Goal: Manage account settings

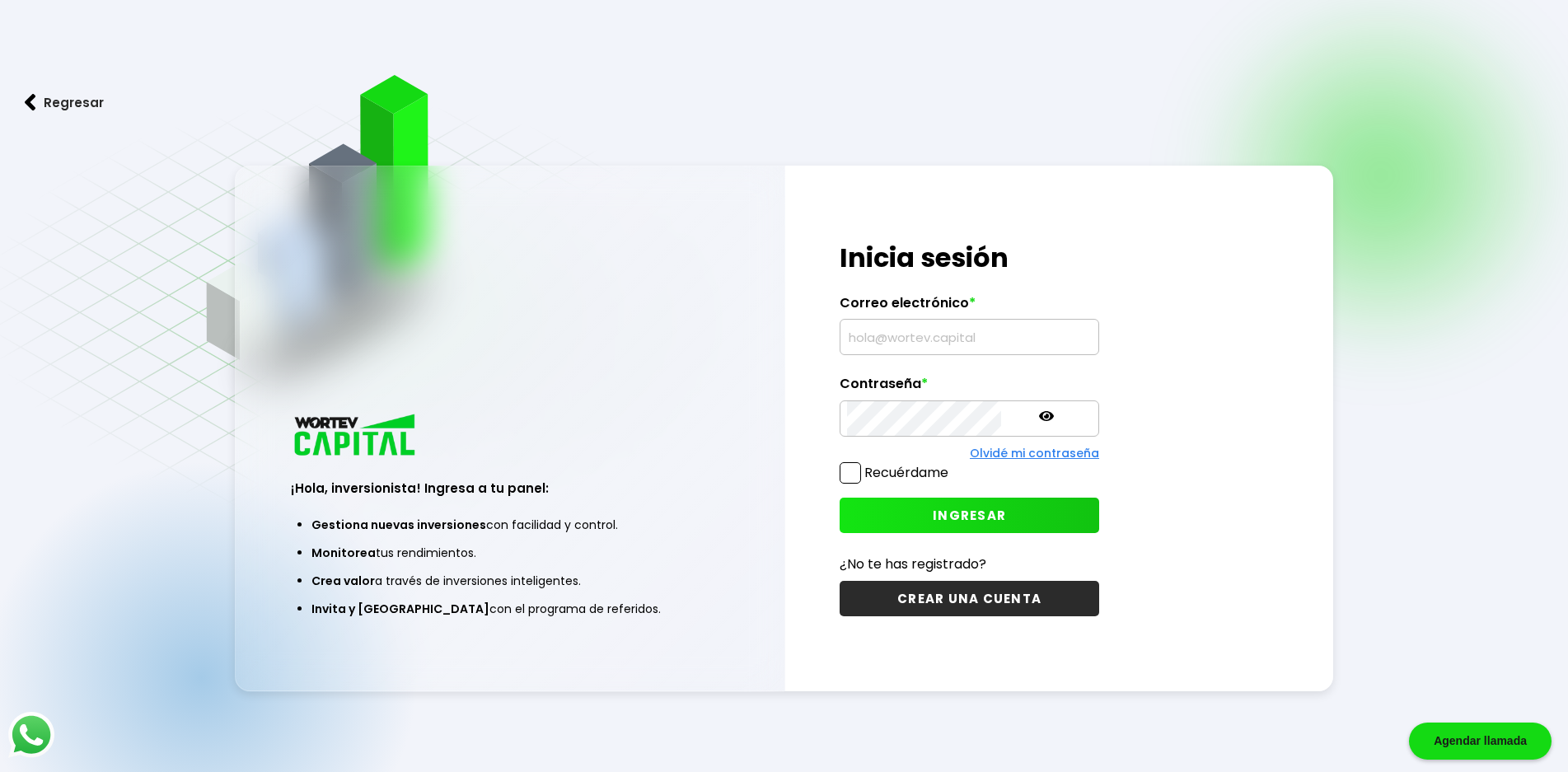
type input "[EMAIL_ADDRESS][DOMAIN_NAME]"
click at [884, 510] on button "INGRESAR" at bounding box center [970, 515] width 260 height 36
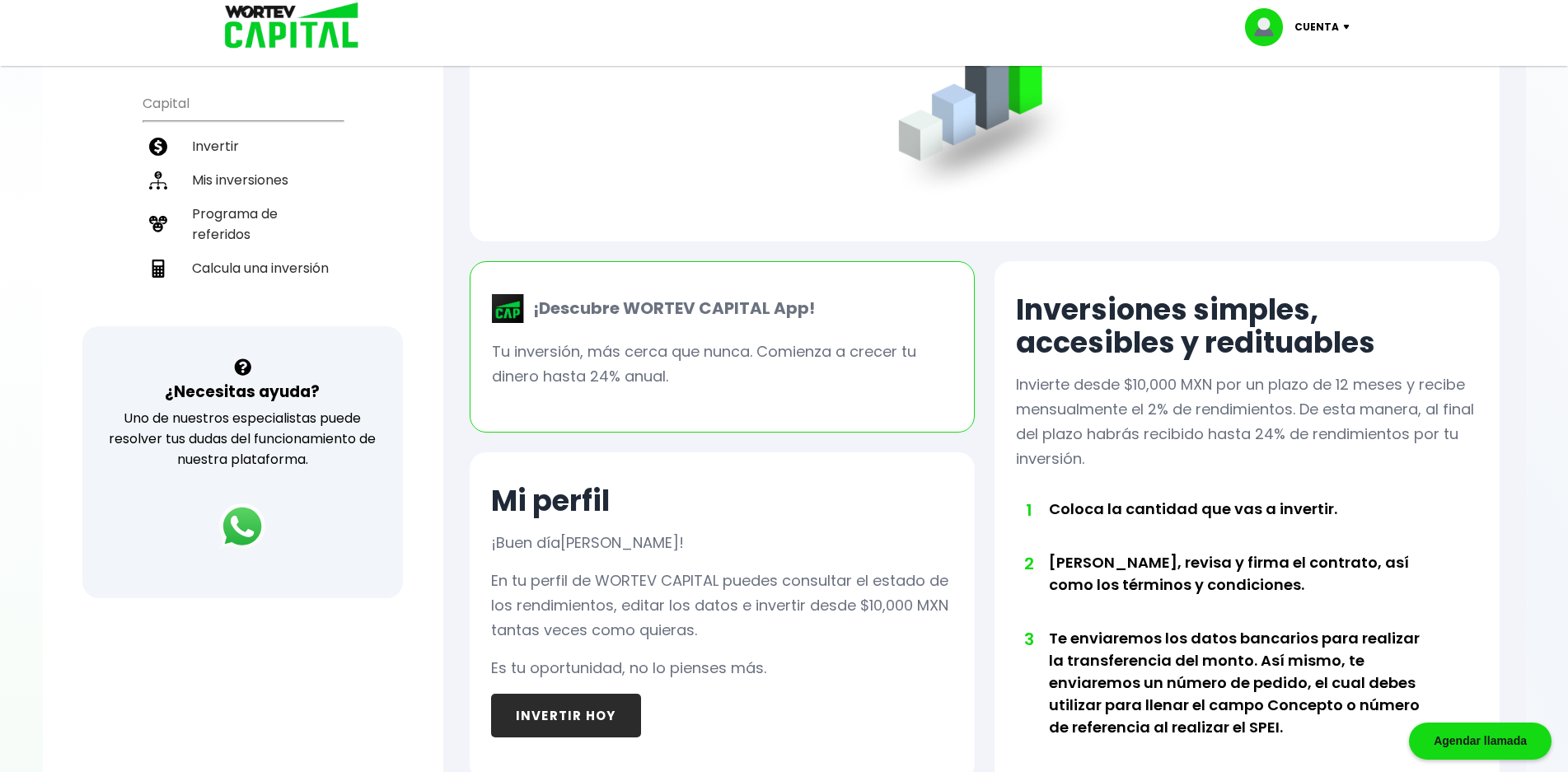
scroll to position [165, 0]
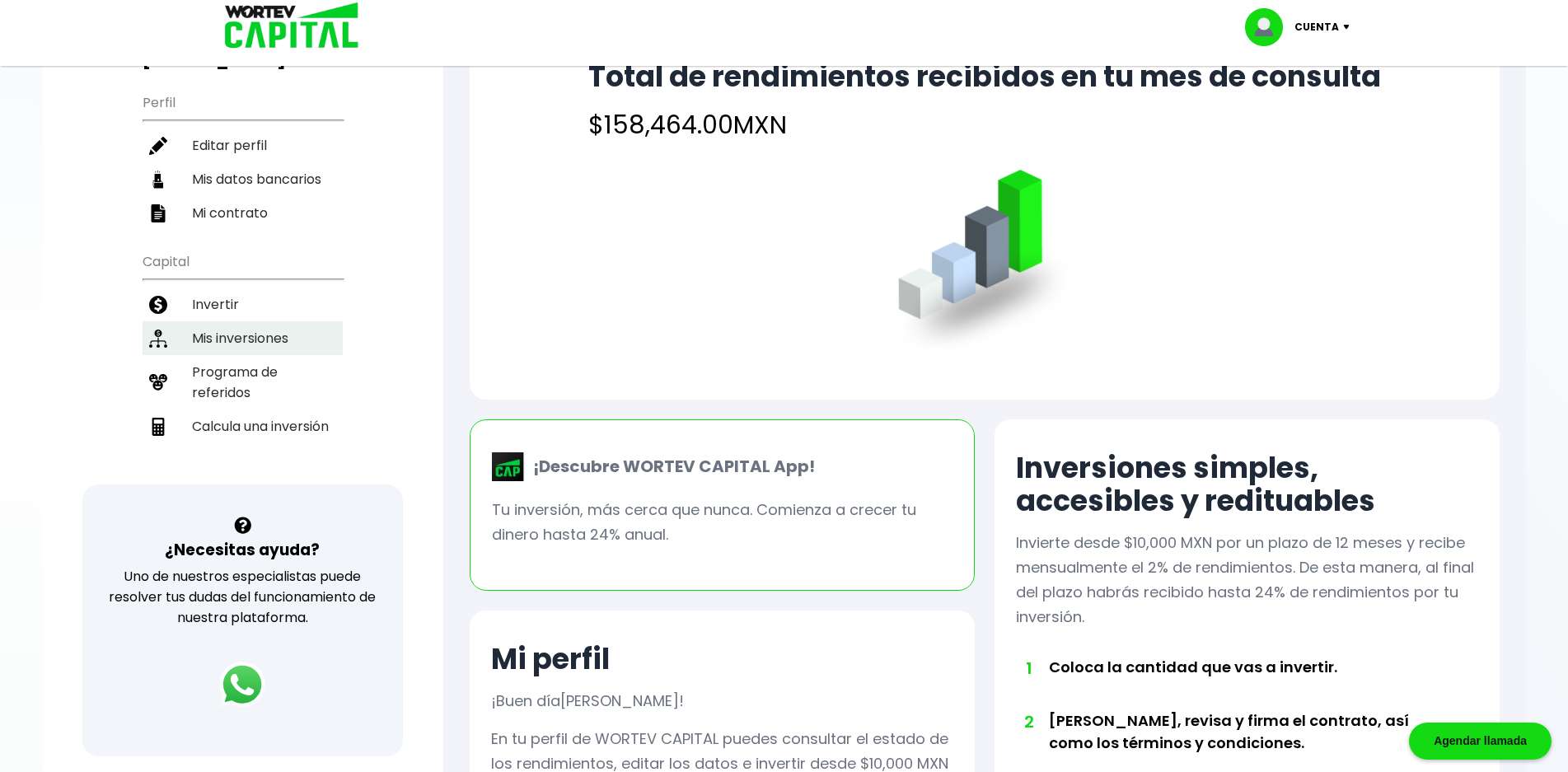
click at [260, 322] on li "Mis inversiones" at bounding box center [243, 338] width 200 height 34
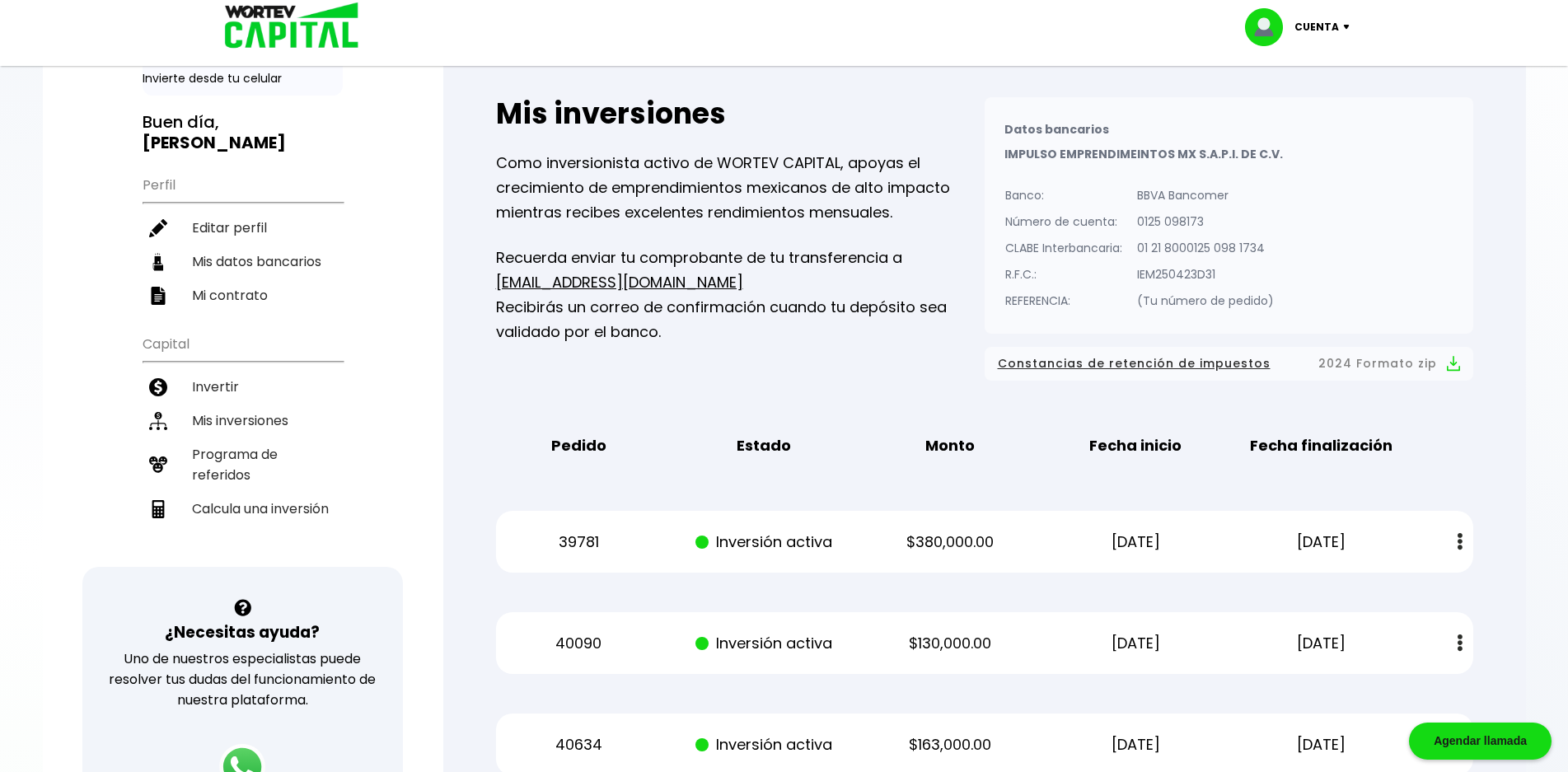
scroll to position [247, 0]
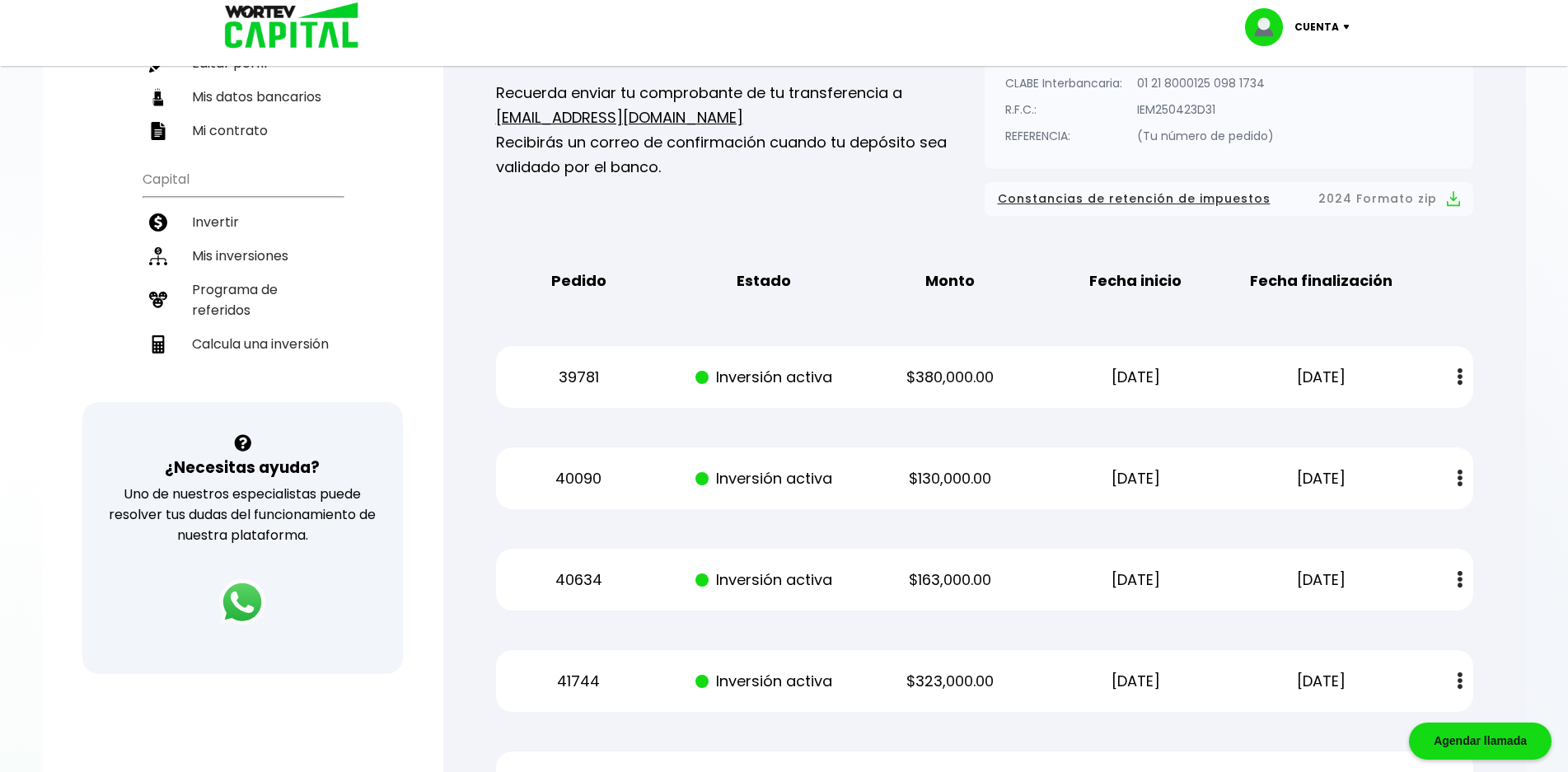
click at [1354, 378] on p "[DATE]" at bounding box center [1322, 377] width 157 height 24
click at [1454, 376] on button at bounding box center [1460, 376] width 23 height 36
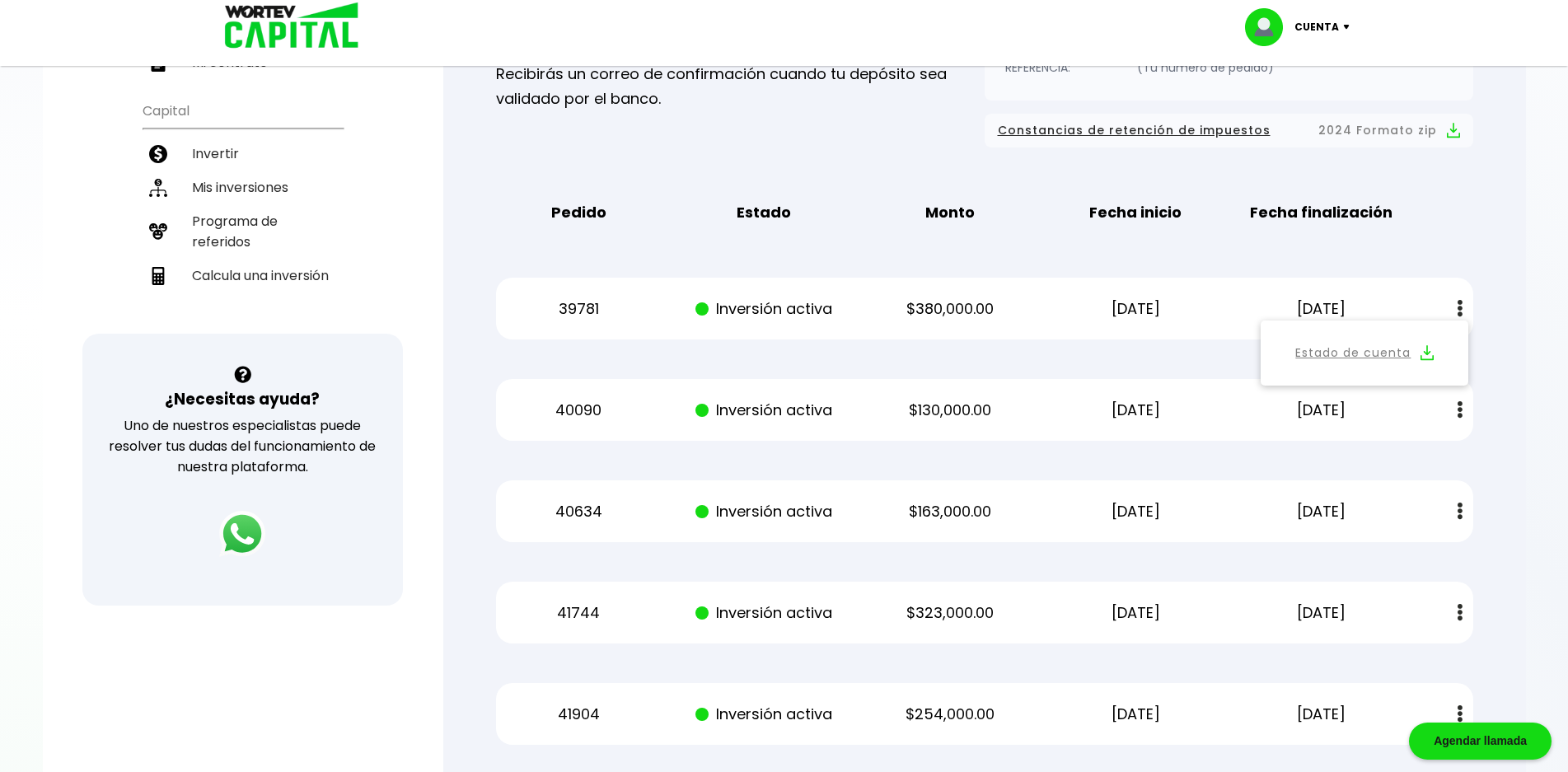
scroll to position [329, 0]
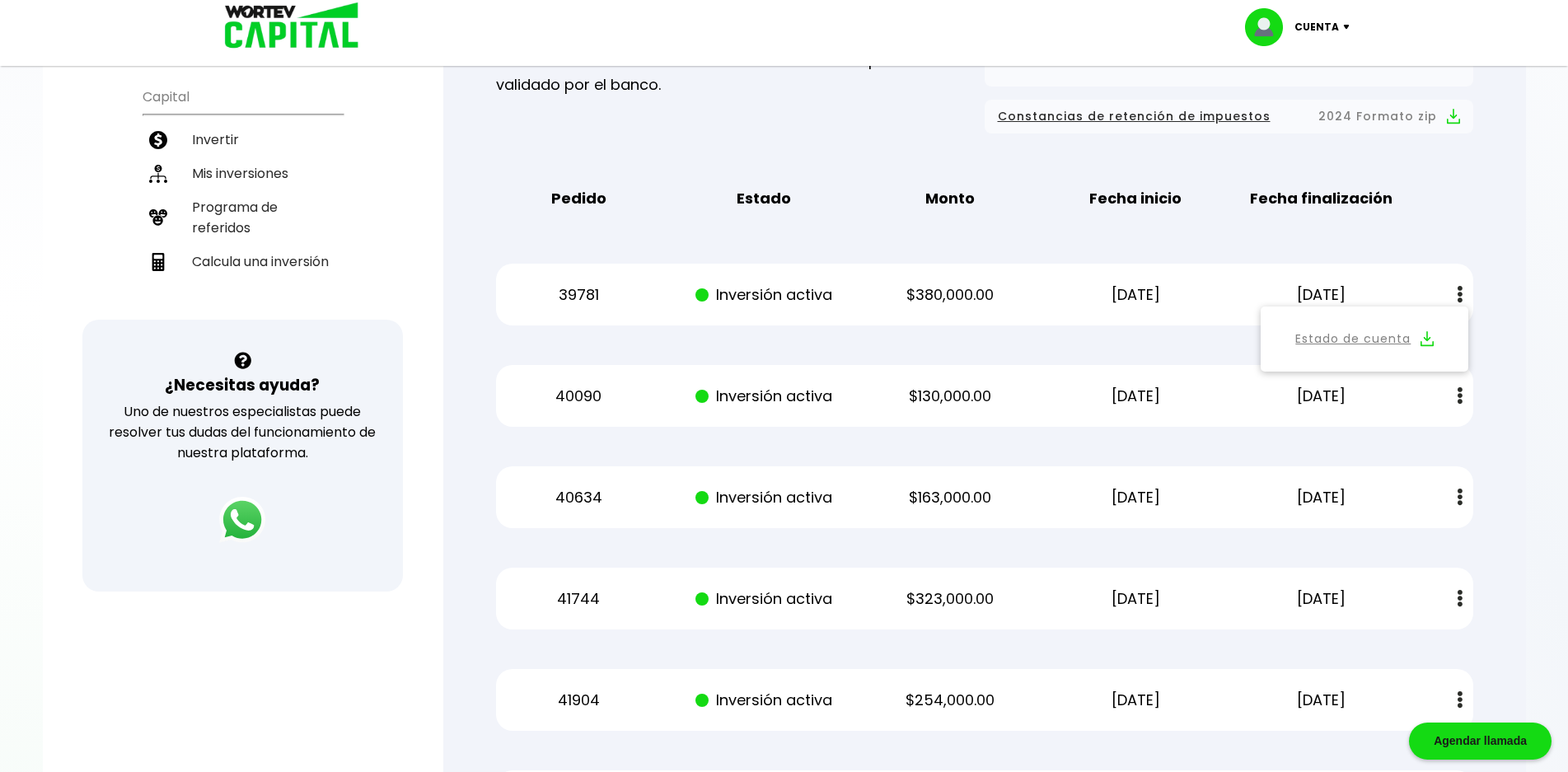
click at [1458, 396] on img at bounding box center [1461, 396] width 5 height 17
click at [588, 396] on p "40090" at bounding box center [578, 396] width 157 height 24
click at [746, 394] on p "Inversión activa" at bounding box center [765, 396] width 157 height 24
click at [1369, 437] on link "Estado de cuenta" at bounding box center [1353, 441] width 115 height 21
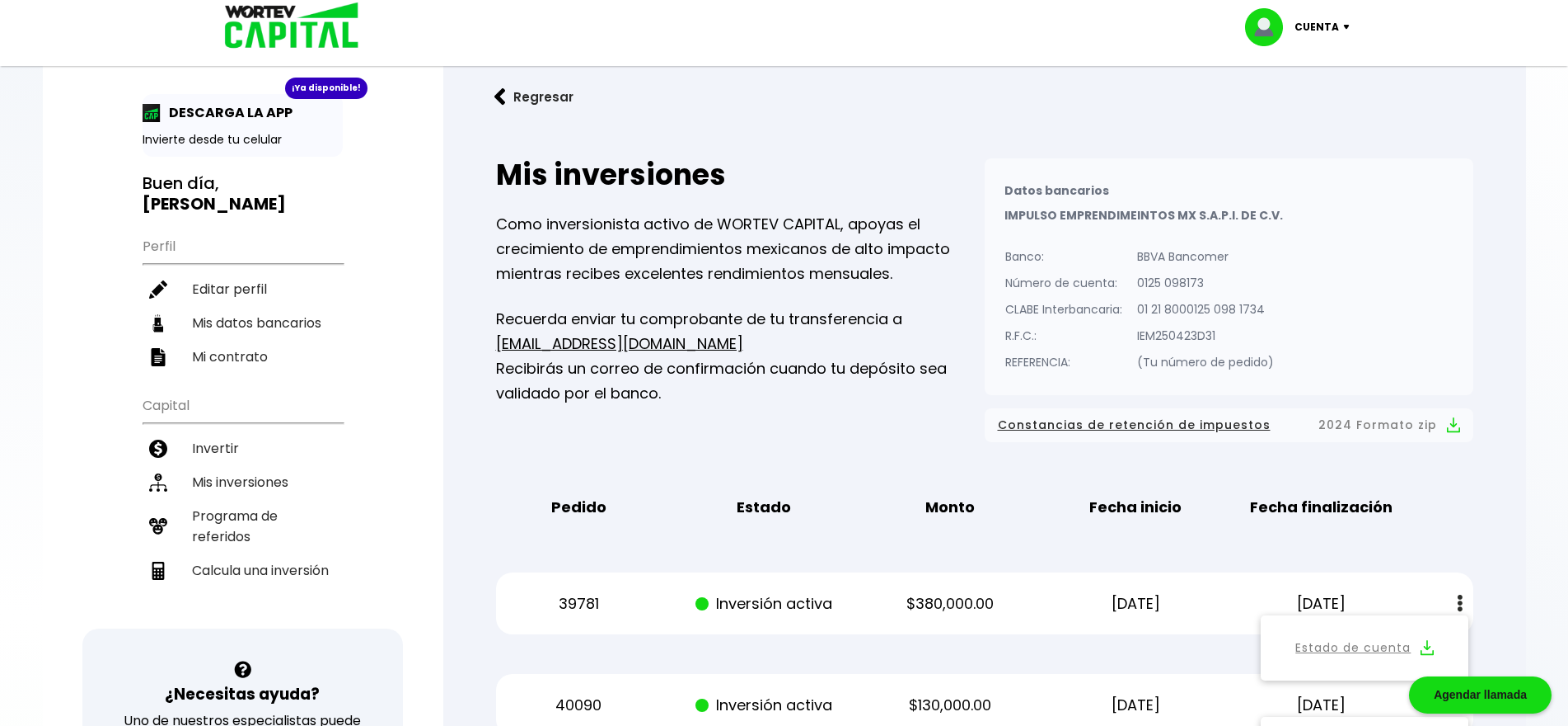
scroll to position [0, 0]
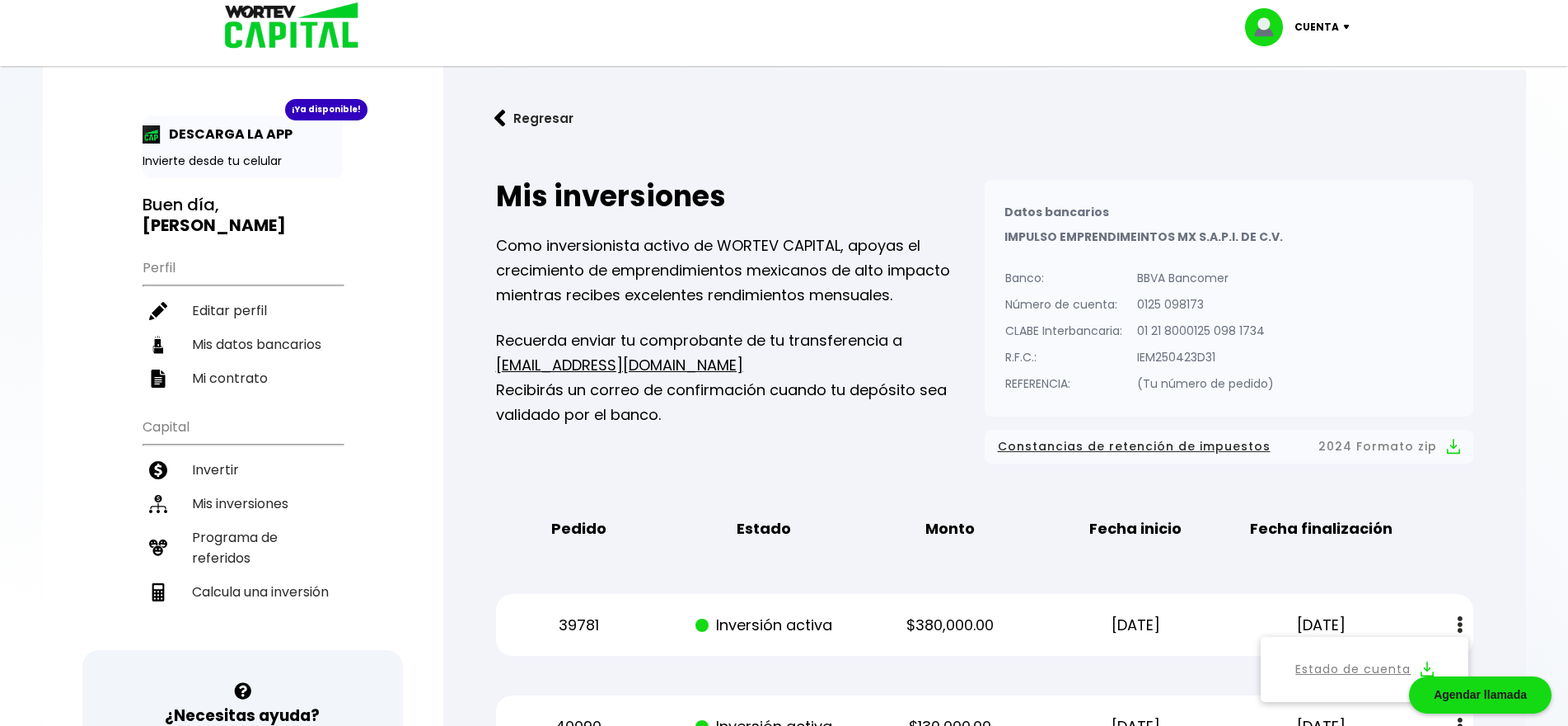
click at [1334, 28] on p "Cuenta" at bounding box center [1316, 27] width 44 height 24
click at [1331, 81] on link "Editar perfil" at bounding box center [1300, 77] width 64 height 17
select select "Hombre"
select select "Posgrado"
select select "CH"
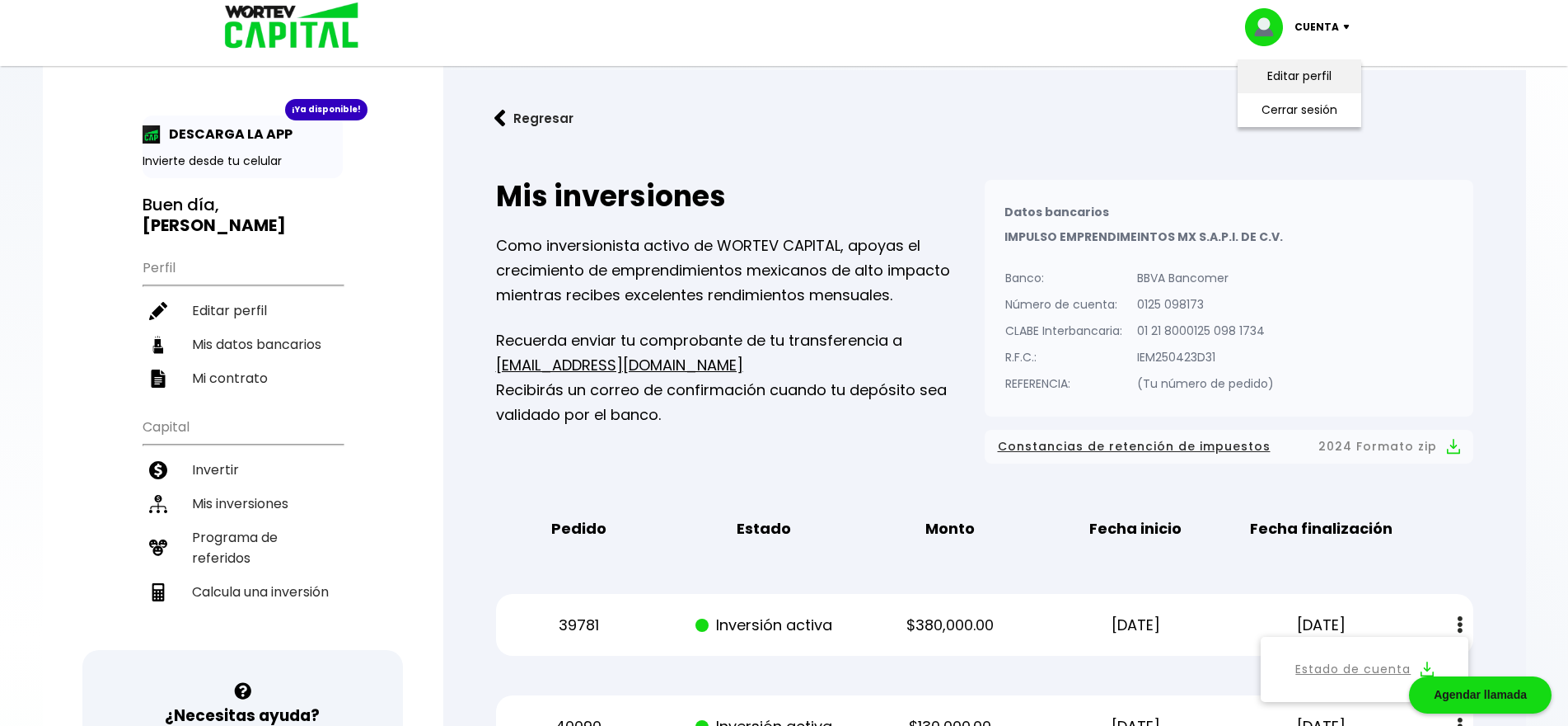
select select "BBVA Bancomer"
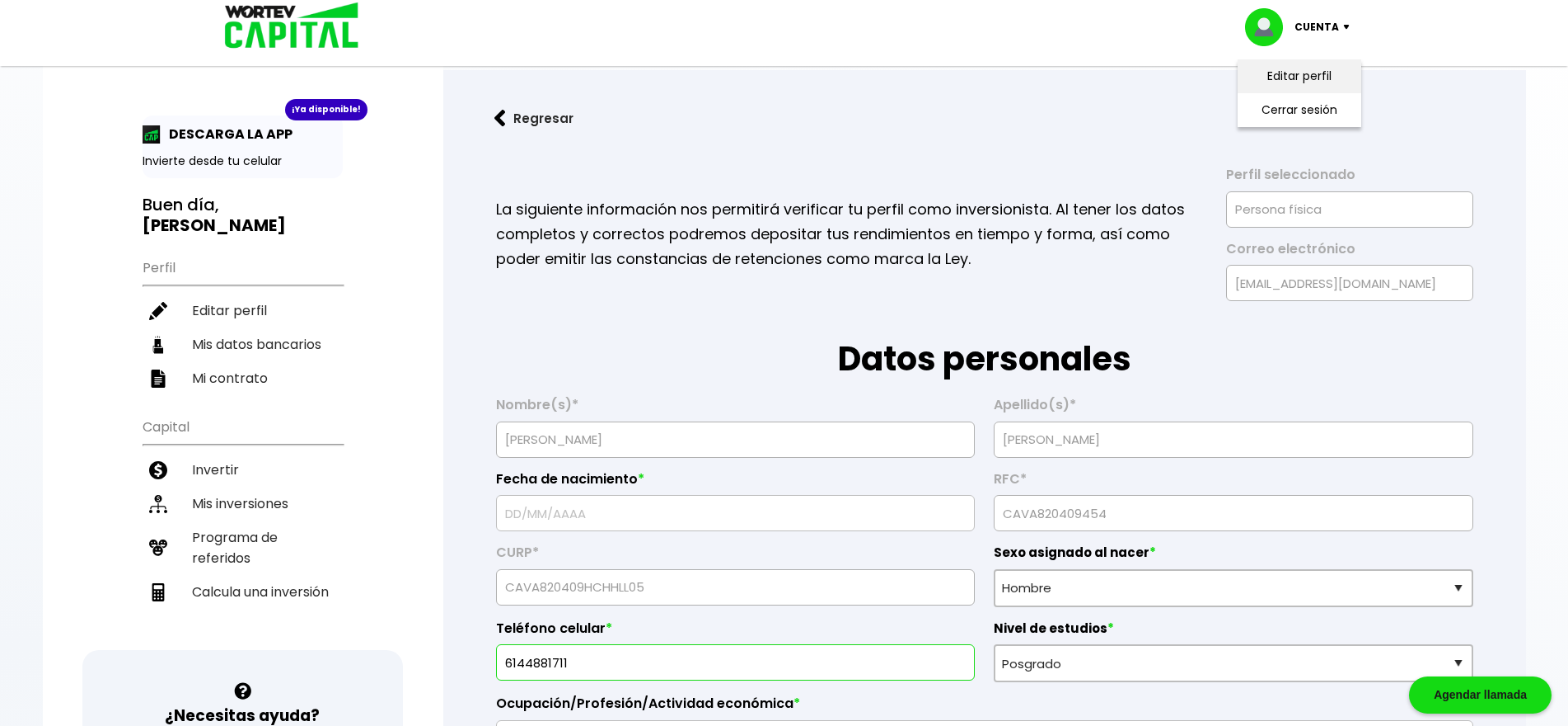
type input "[DATE]"
